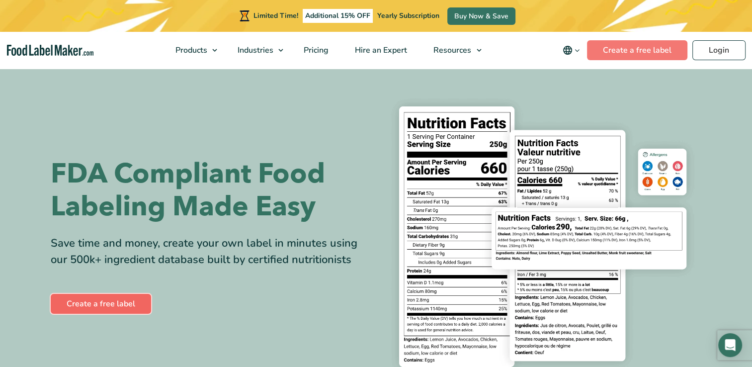
click at [127, 303] on link "Create a free label" at bounding box center [101, 304] width 100 height 20
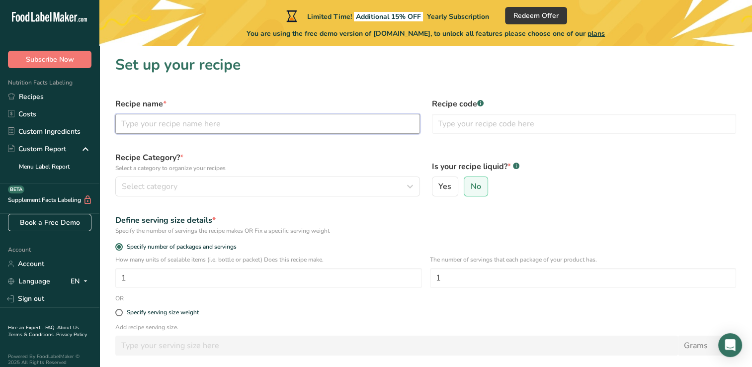
click at [225, 130] on input "text" at bounding box center [267, 124] width 304 height 20
